Goal: Use online tool/utility: Utilize a website feature to perform a specific function

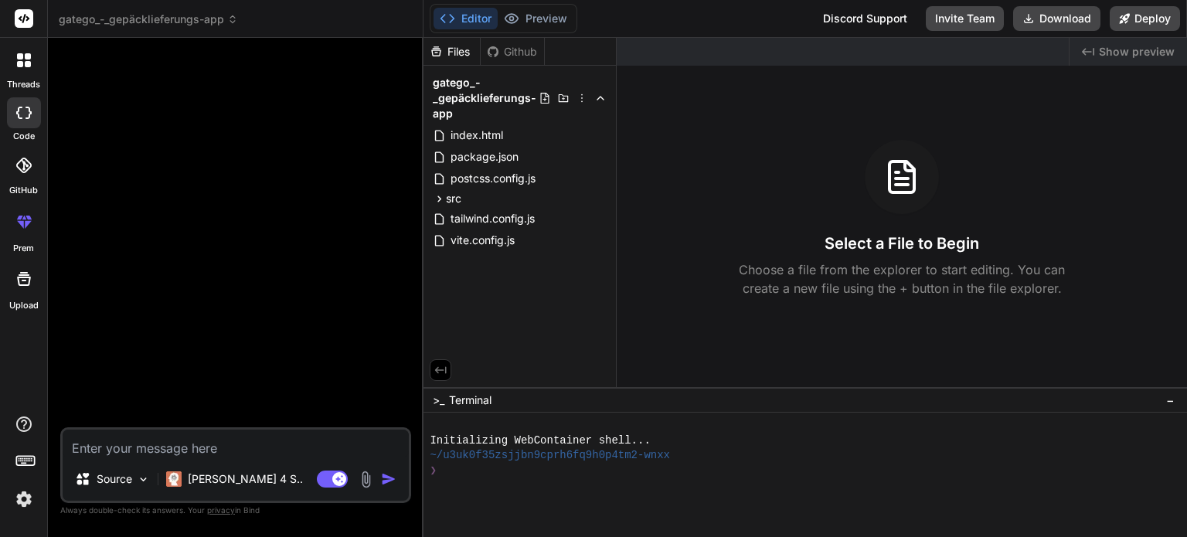
click at [448, 21] on icon at bounding box center [447, 18] width 15 height 15
click at [116, 444] on textarea at bounding box center [236, 443] width 346 height 28
paste textarea "Create a mobile app called GateGo that allows users to schedule and track lugga…"
type textarea "Create a mobile app called GateGo that allows users to schedule and track lugga…"
type textarea "x"
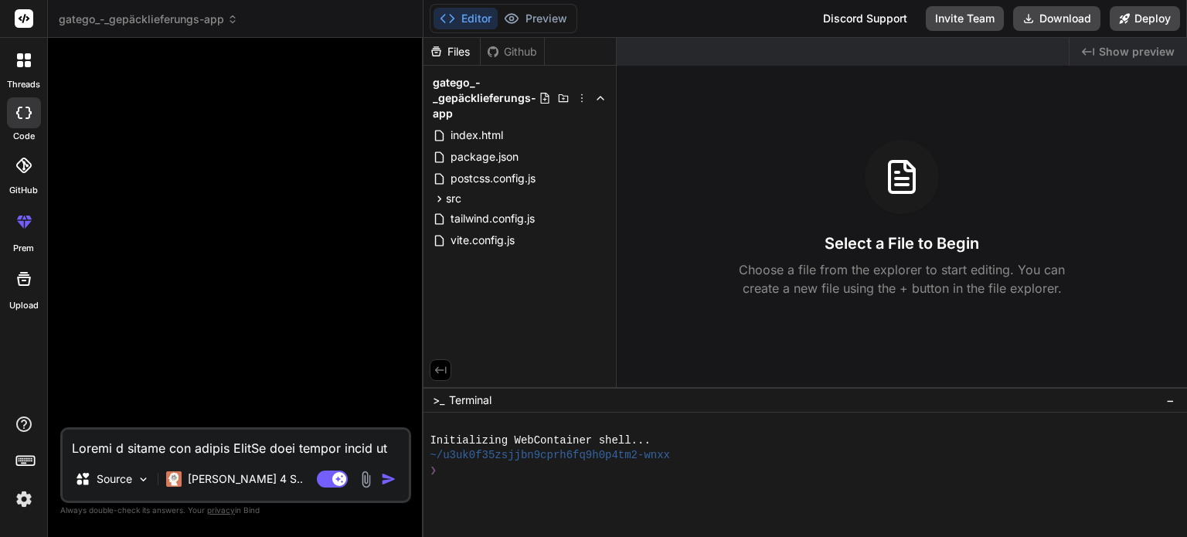
scroll to position [965, 0]
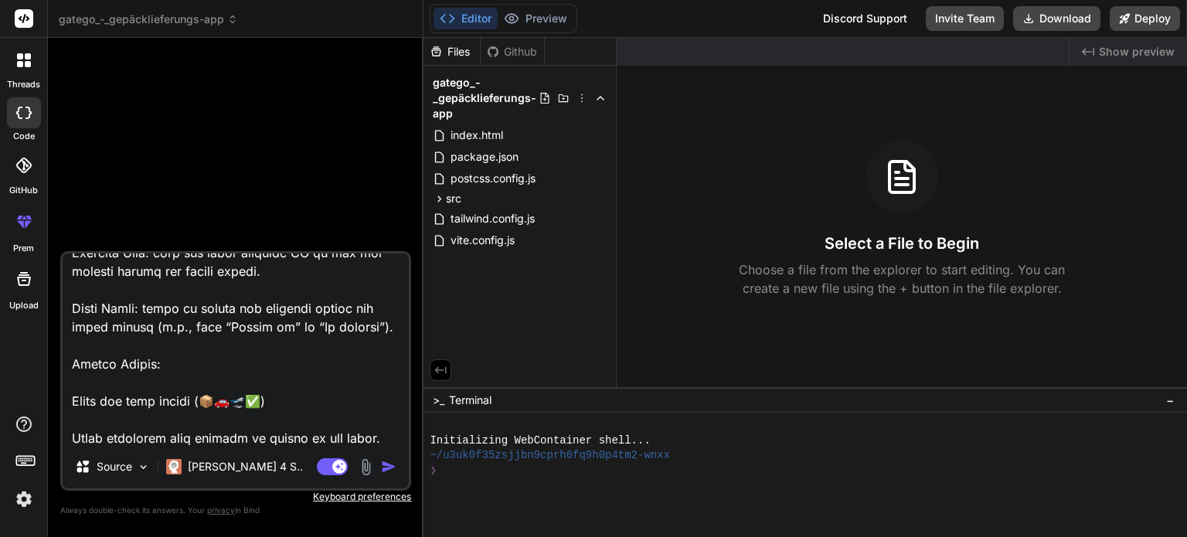
type textarea "Create a mobile app called GateGo that allows users to schedule and track lugga…"
click at [386, 470] on img "button" at bounding box center [388, 466] width 15 height 15
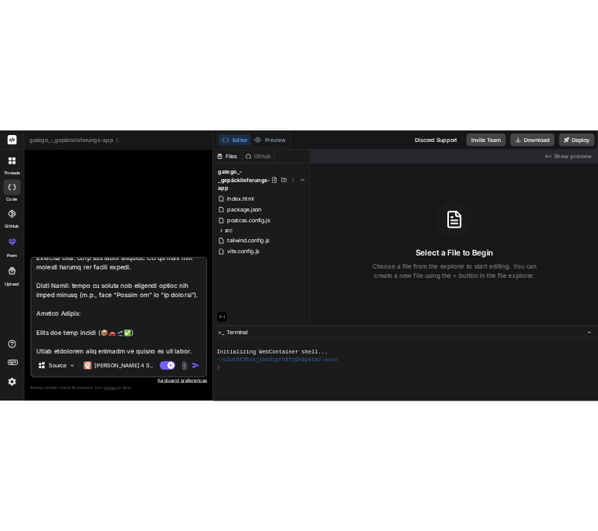
scroll to position [0, 0]
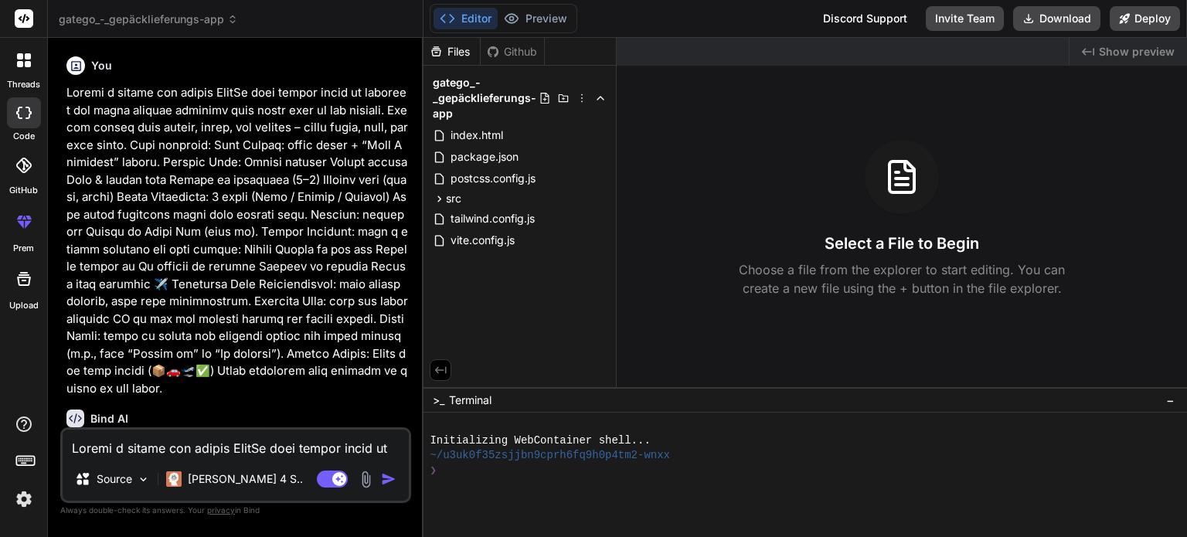
click at [386, 470] on div "Agent Mode. When this toggle is activated, AI automatically makes decisions, re…" at bounding box center [358, 479] width 89 height 19
click at [494, 134] on span "index.html" at bounding box center [477, 135] width 56 height 19
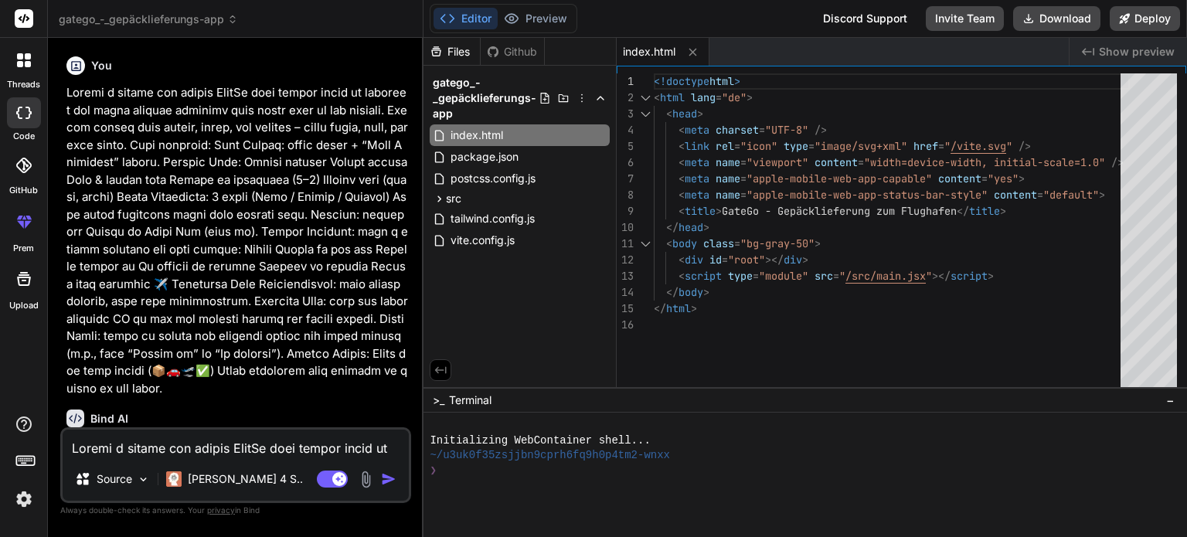
type textarea "x"
click at [1100, 50] on div "Created with Pixso. Show preview" at bounding box center [1127, 52] width 117 height 28
click at [696, 49] on icon at bounding box center [692, 52] width 13 height 13
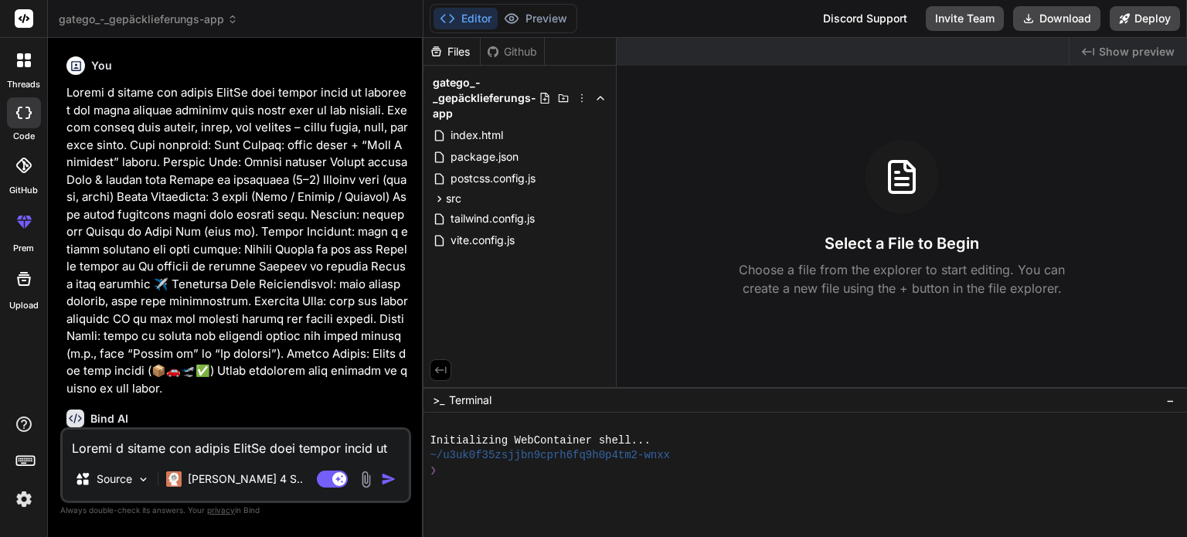
click at [1097, 44] on div "Created with Pixso. Show preview" at bounding box center [1127, 52] width 117 height 28
click at [1132, 55] on span "Show preview" at bounding box center [1136, 51] width 76 height 15
click at [516, 236] on span "vite.config.js" at bounding box center [482, 240] width 67 height 19
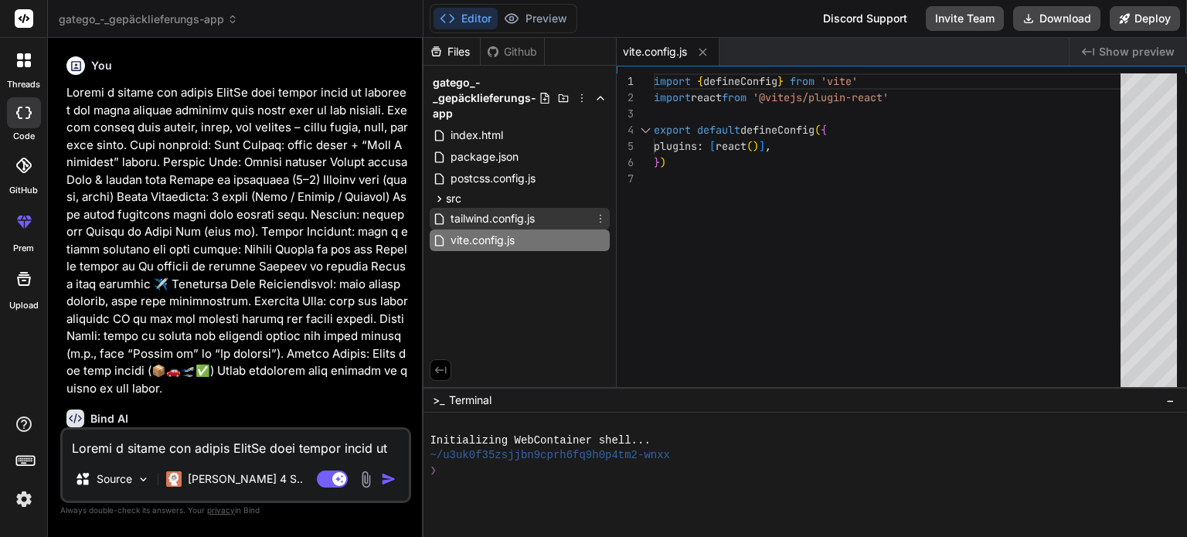
click at [518, 215] on span "tailwind.config.js" at bounding box center [492, 218] width 87 height 19
type textarea "}"
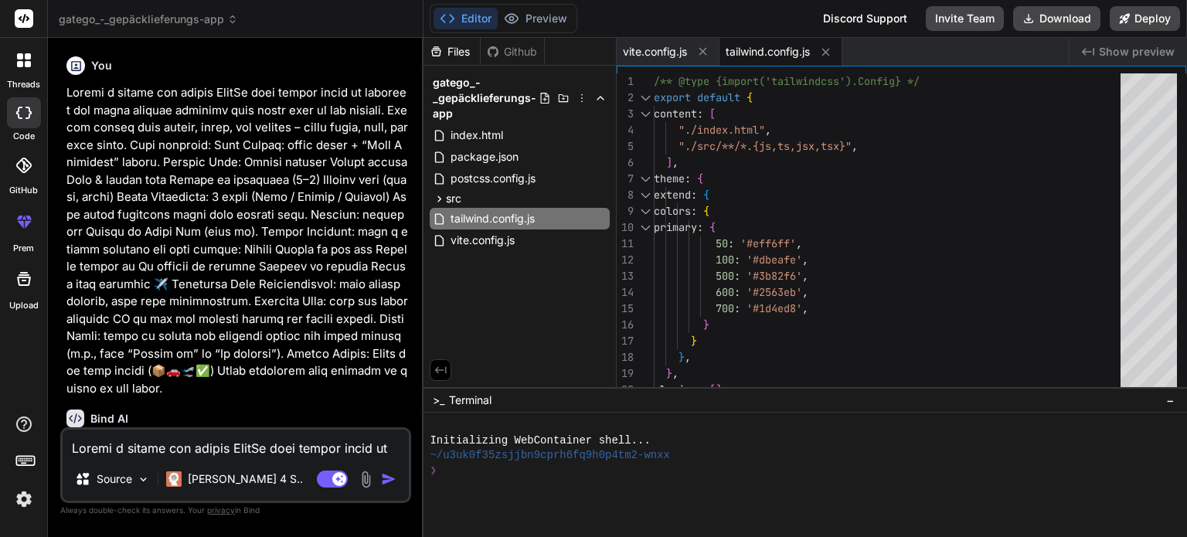
click at [28, 56] on icon at bounding box center [28, 56] width 6 height 6
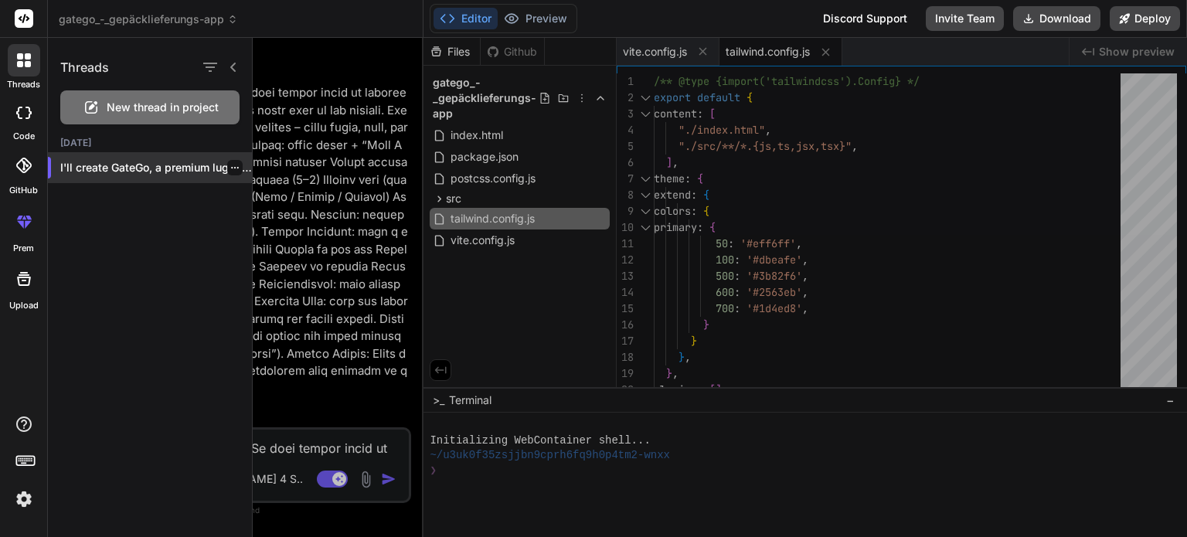
click at [139, 163] on p "I'll create GateGo, a premium luggage de..." at bounding box center [156, 167] width 192 height 15
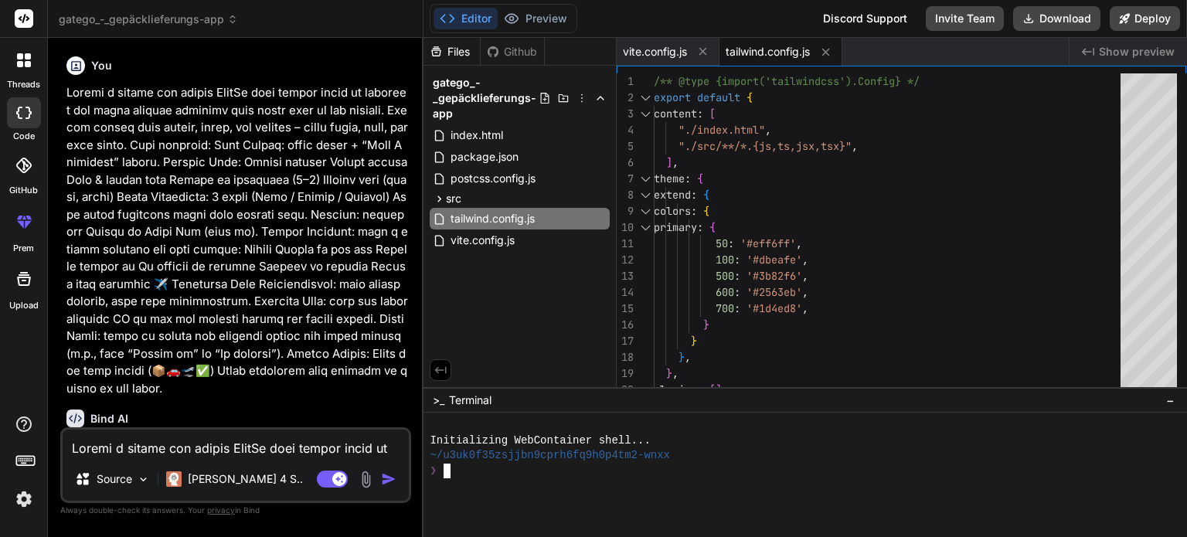
click at [480, 480] on div at bounding box center [795, 485] width 733 height 15
click at [449, 23] on icon at bounding box center [447, 18] width 15 height 15
click at [437, 51] on icon at bounding box center [435, 51] width 13 height 13
click at [786, 47] on span "tailwind.config.js" at bounding box center [767, 51] width 84 height 15
click at [442, 368] on icon at bounding box center [440, 370] width 14 height 14
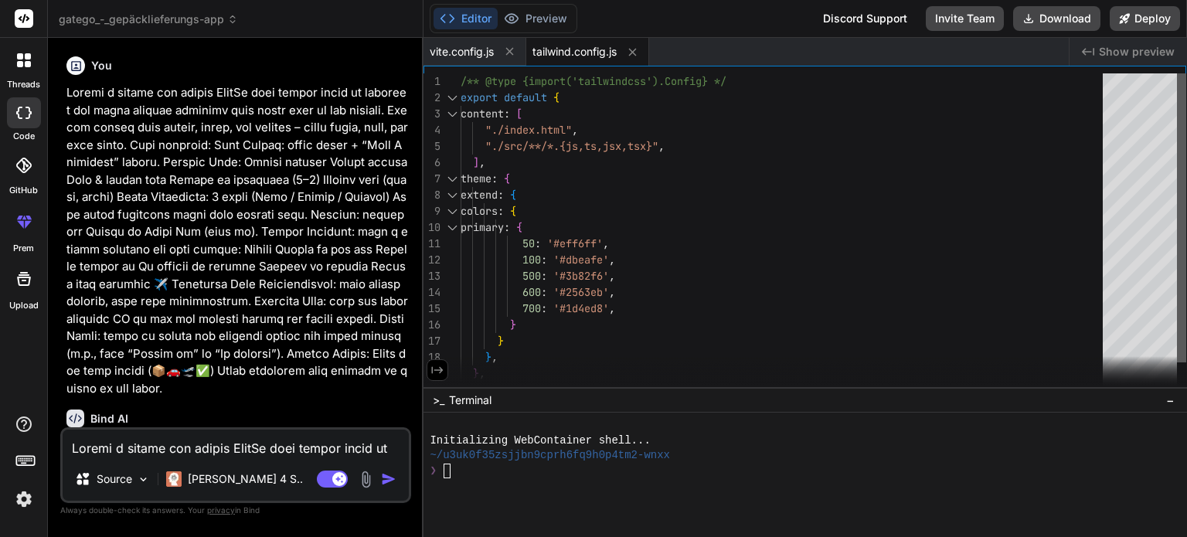
click at [1186, 114] on div at bounding box center [1180, 217] width 9 height 289
click at [1137, 40] on div "Created with Pixso. Show preview" at bounding box center [1127, 52] width 117 height 28
click at [1131, 49] on span "Show preview" at bounding box center [1136, 51] width 76 height 15
click at [1077, 46] on div "Created with Pixso. Show preview" at bounding box center [1127, 52] width 117 height 28
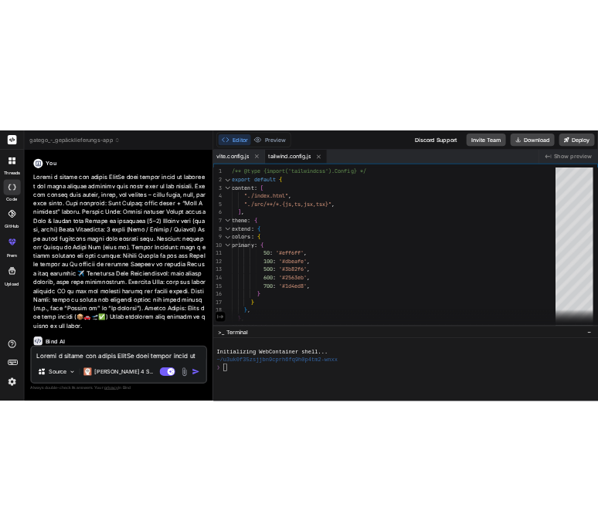
type textarea "x"
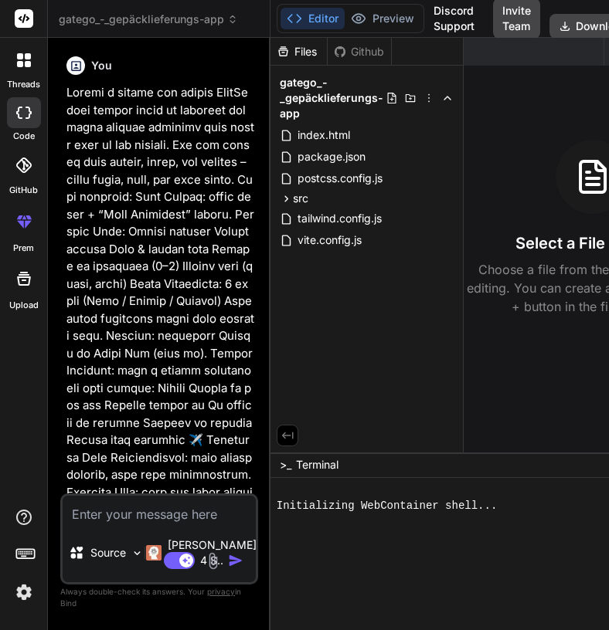
type textarea "x"
